Goal: Task Accomplishment & Management: Use online tool/utility

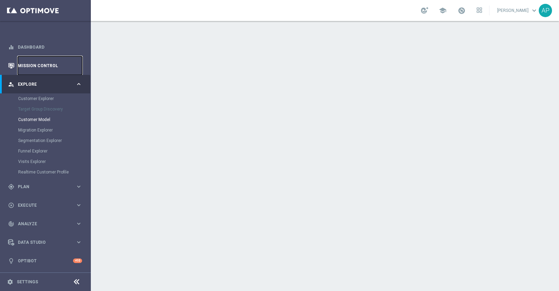
click at [48, 67] on link "Mission Control" at bounding box center [50, 65] width 64 height 19
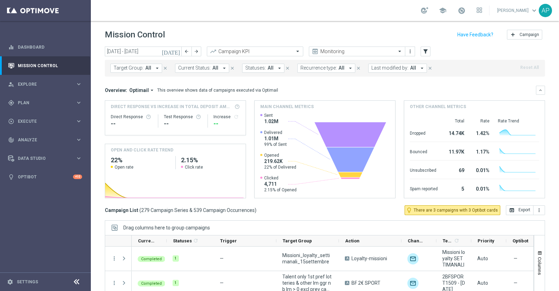
click at [178, 51] on icon "[DATE]" at bounding box center [171, 51] width 19 height 6
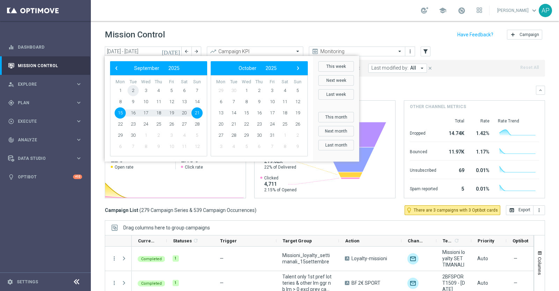
click at [133, 88] on span "2" at bounding box center [132, 90] width 11 height 11
click at [158, 88] on span "4" at bounding box center [158, 90] width 11 height 11
type input "[DATE] - [DATE]"
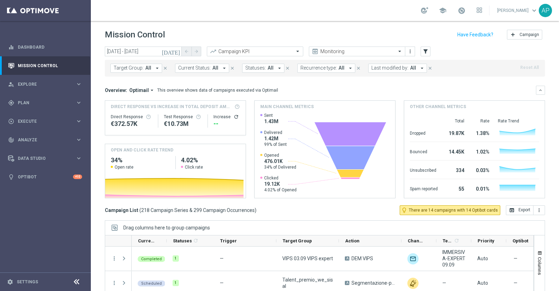
click at [206, 68] on span "Current Status:" at bounding box center [194, 68] width 32 height 6
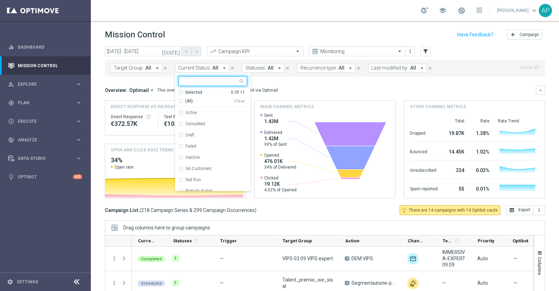
click at [206, 68] on span "Current Status:" at bounding box center [194, 68] width 32 height 6
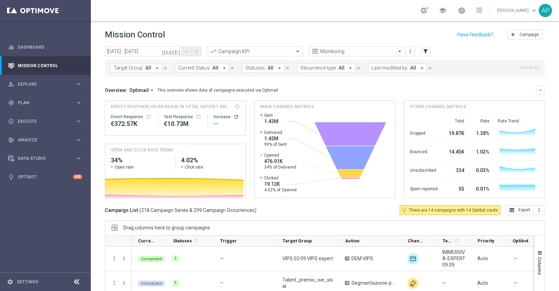
click at [130, 67] on span "Target Group:" at bounding box center [128, 68] width 30 height 6
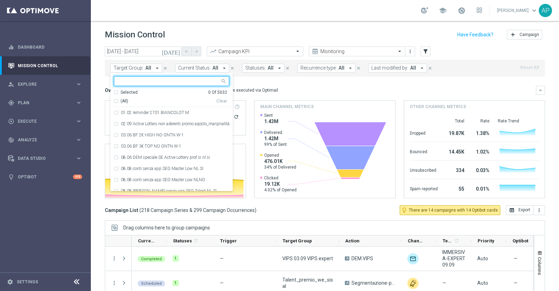
click at [127, 80] on input "text" at bounding box center [169, 81] width 102 height 6
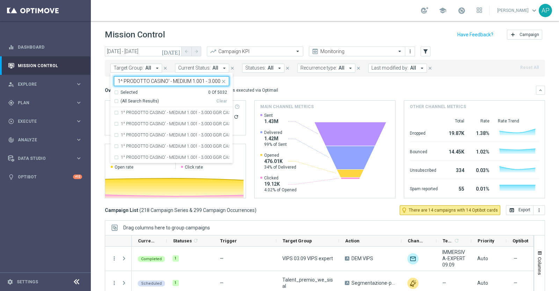
scroll to position [0, 40]
click at [202, 125] on label "1^ PRODOTTO CASINO' - MEDIUM 1.001 - 3.000 GGR CASINO' M08 02.09" at bounding box center [175, 124] width 108 height 4
type input "1^ PRODOTTO CASINO' - MEDIUM 1.001 - 3.000 GGR CASINO' M08"
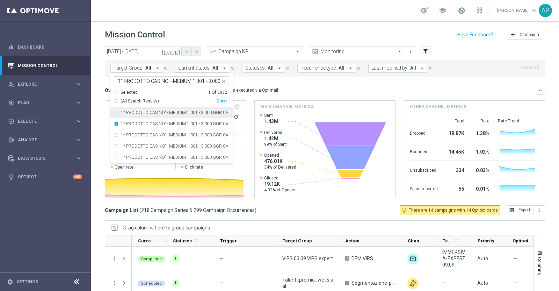
click at [271, 82] on mini-dashboard "Overview: Optimail arrow_drop_down This overview shows data of campaigns execut…" at bounding box center [325, 140] width 440 height 128
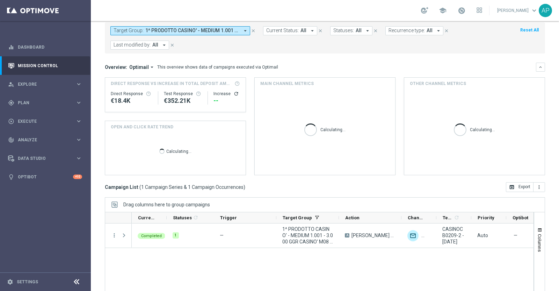
scroll to position [73, 0]
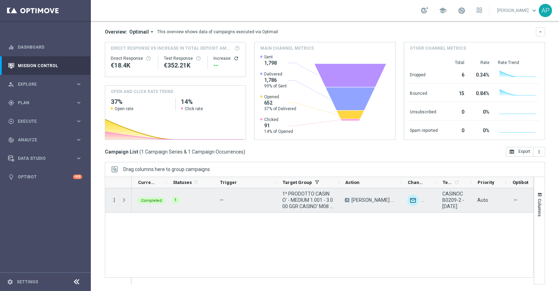
click at [115, 199] on icon "more_vert" at bounding box center [114, 200] width 6 height 6
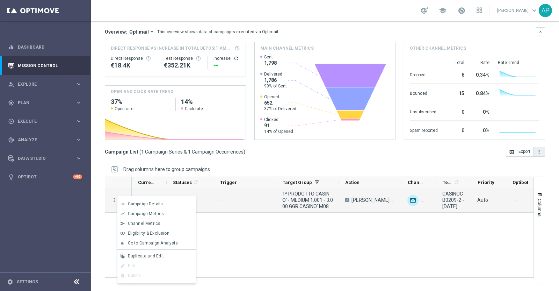
click at [536, 152] on icon "more_vert" at bounding box center [539, 152] width 6 height 6
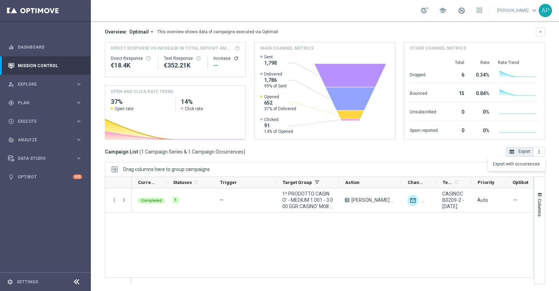
click at [514, 151] on button "open_in_browser Export" at bounding box center [520, 152] width 28 height 10
click at [536, 150] on icon "more_vert" at bounding box center [539, 152] width 6 height 6
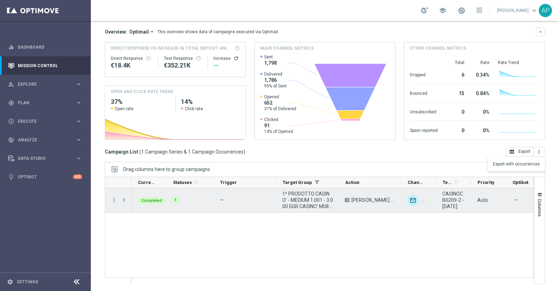
click at [124, 201] on span "Press SPACE to select this row." at bounding box center [124, 200] width 6 height 6
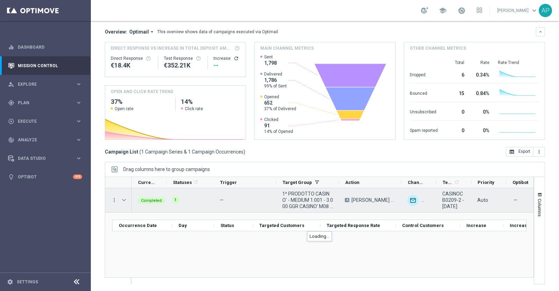
click at [124, 201] on span "Press SPACE to select this row." at bounding box center [124, 200] width 6 height 6
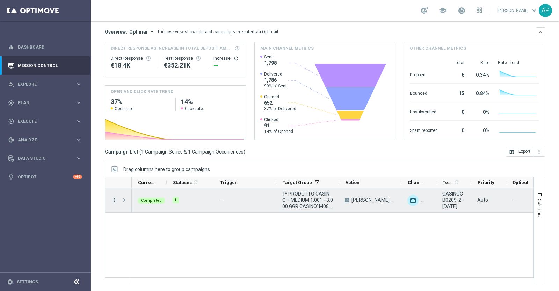
click at [114, 199] on icon "more_vert" at bounding box center [114, 200] width 6 height 6
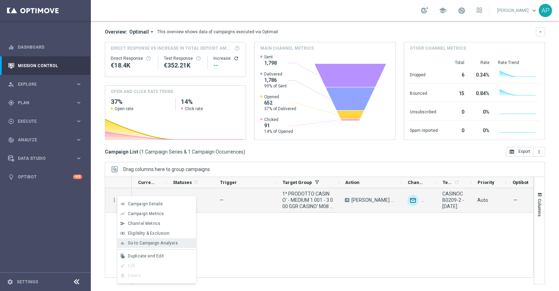
click at [172, 243] on span "Go to Campaign Analysis" at bounding box center [153, 242] width 50 height 5
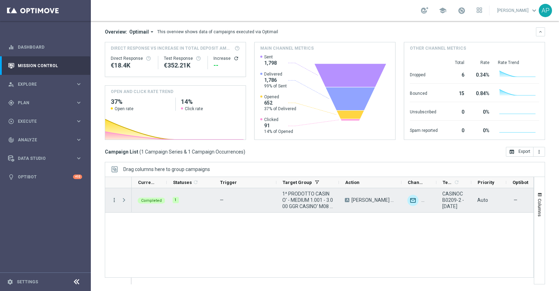
click at [113, 200] on icon "more_vert" at bounding box center [114, 200] width 6 height 6
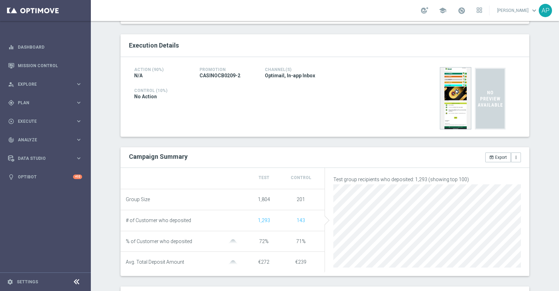
scroll to position [174, 0]
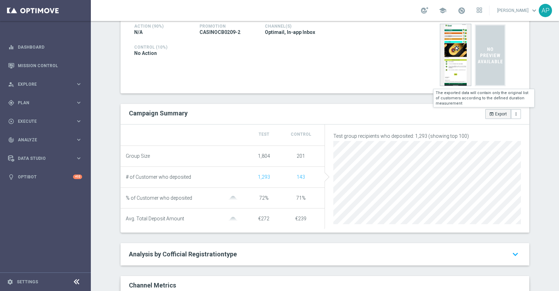
click at [497, 112] on button "open_in_browser Export" at bounding box center [497, 114] width 25 height 10
click at [513, 111] on icon "more_vert" at bounding box center [515, 113] width 5 height 5
click at [487, 102] on span "Manage Attributes for Export" at bounding box center [488, 101] width 55 height 5
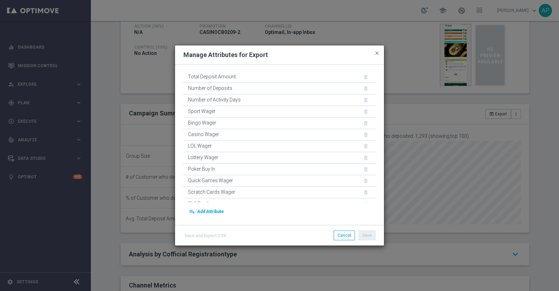
scroll to position [153, 0]
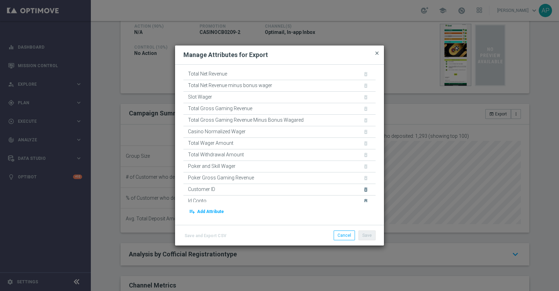
click at [377, 53] on span "close" at bounding box center [377, 53] width 6 height 6
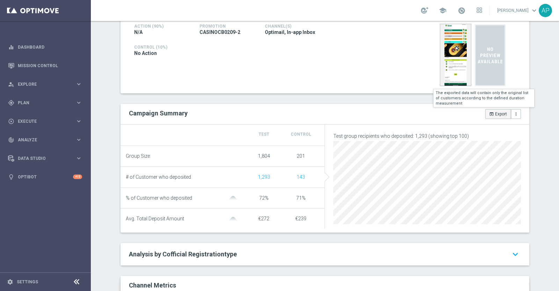
click at [495, 113] on button "open_in_browser Export" at bounding box center [497, 114] width 25 height 10
click at [540, 217] on div "Test/Control Campaign Analysis This page presents all relevant information abou…" at bounding box center [325, 156] width 468 height 270
